Goal: Entertainment & Leisure: Consume media (video, audio)

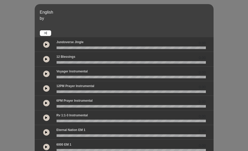
click at [226, 21] on div "English by 0.00 0.00 0.00" at bounding box center [124, 152] width 248 height 296
click at [47, 44] on icon at bounding box center [46, 44] width 2 height 3
click at [49, 41] on div at bounding box center [46, 44] width 6 height 6
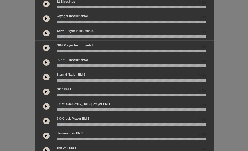
scroll to position [64, 0]
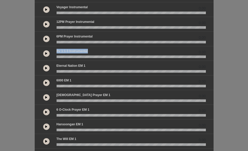
drag, startPoint x: 57, startPoint y: 52, endPoint x: 89, endPoint y: 52, distance: 31.1
click at [89, 52] on div "Rv 1:1-3 Instrumental 0.00" at bounding box center [130, 52] width 155 height 7
click at [47, 53] on button at bounding box center [46, 53] width 6 height 6
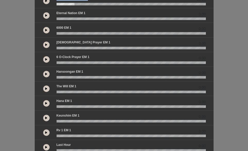
scroll to position [111, 0]
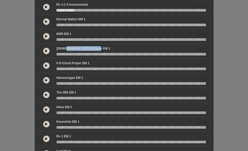
drag, startPoint x: 66, startPoint y: 47, endPoint x: 97, endPoint y: 48, distance: 31.3
click at [97, 48] on div "[DEMOGRAPHIC_DATA] prayer EM 1 0.00" at bounding box center [130, 49] width 155 height 7
drag, startPoint x: 97, startPoint y: 48, endPoint x: 64, endPoint y: 33, distance: 36.4
click at [65, 33] on p "6000 EM 1" at bounding box center [63, 34] width 15 height 5
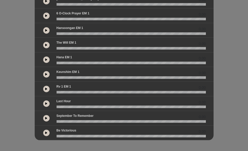
scroll to position [162, 0]
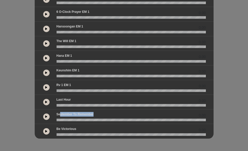
drag, startPoint x: 60, startPoint y: 116, endPoint x: 94, endPoint y: 116, distance: 34.4
click at [94, 116] on div "September to Remember 0.00" at bounding box center [130, 115] width 155 height 7
drag, startPoint x: 72, startPoint y: 130, endPoint x: 56, endPoint y: 129, distance: 15.4
click at [56, 129] on p "Be Victorious" at bounding box center [66, 129] width 20 height 5
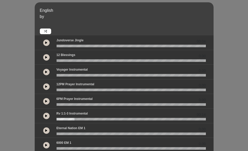
scroll to position [0, 0]
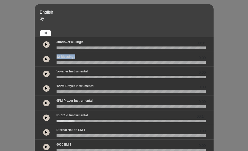
drag, startPoint x: 56, startPoint y: 56, endPoint x: 76, endPoint y: 56, distance: 19.5
click at [76, 56] on div "12 Blessings 0.00" at bounding box center [130, 57] width 155 height 7
click at [46, 59] on icon at bounding box center [46, 59] width 2 height 3
click at [47, 59] on button at bounding box center [46, 59] width 6 height 6
